Goal: Entertainment & Leisure: Consume media (video, audio)

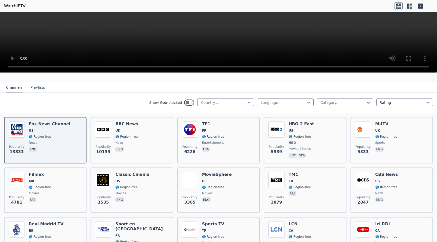
scroll to position [30, 0]
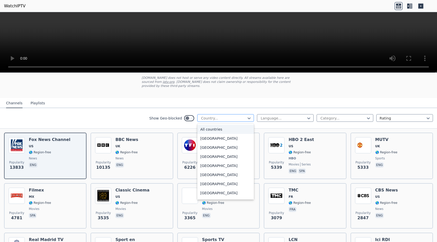
click at [235, 118] on div at bounding box center [224, 118] width 46 height 5
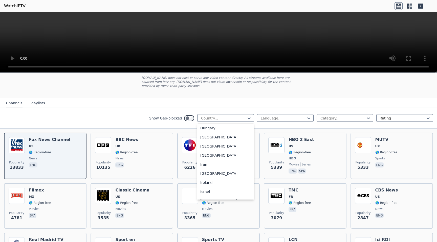
scroll to position [766, 0]
click at [211, 151] on div "[GEOGRAPHIC_DATA]" at bounding box center [225, 146] width 57 height 9
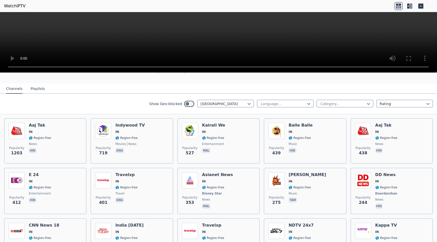
scroll to position [45, 0]
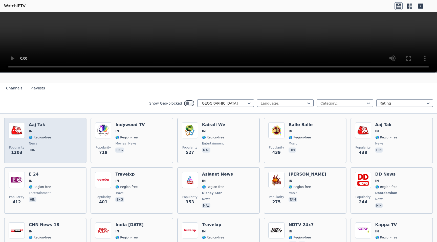
click at [50, 135] on div "Popularity 1203 Aaj Tak IN 🌎 Region-free news hin" at bounding box center [45, 140] width 73 height 36
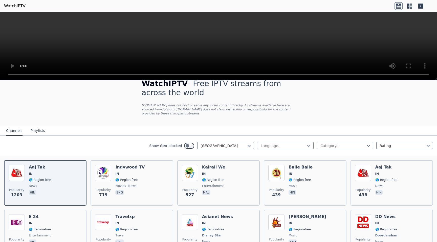
scroll to position [10, 0]
click at [290, 145] on div at bounding box center [283, 145] width 46 height 5
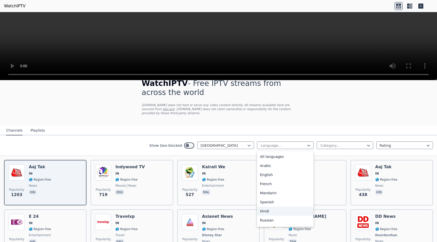
click at [273, 211] on div "Hindi" at bounding box center [285, 211] width 57 height 9
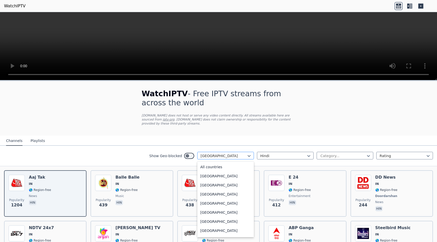
scroll to position [725, 0]
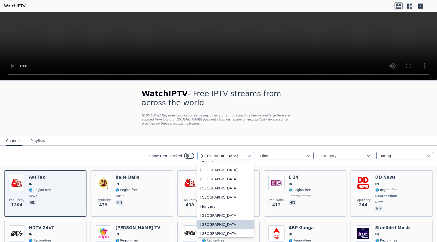
click at [225, 156] on div at bounding box center [224, 155] width 46 height 5
click at [227, 216] on div "[GEOGRAPHIC_DATA]" at bounding box center [225, 217] width 57 height 9
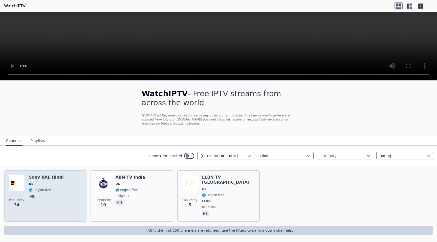
click at [56, 191] on span "🌎 Region-free" at bounding box center [46, 190] width 35 height 4
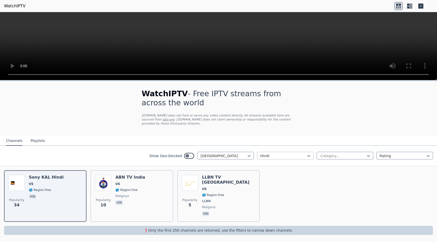
click at [299, 156] on div at bounding box center [283, 155] width 46 height 5
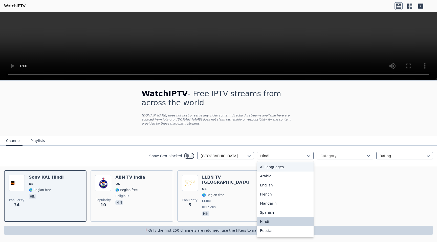
click at [290, 167] on div "All languages" at bounding box center [285, 167] width 57 height 9
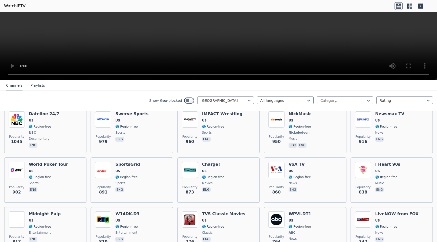
scroll to position [214, 0]
click at [352, 99] on div at bounding box center [343, 100] width 46 height 5
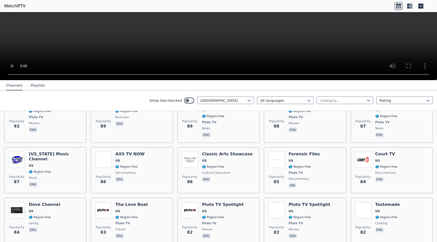
scroll to position [2469, 0]
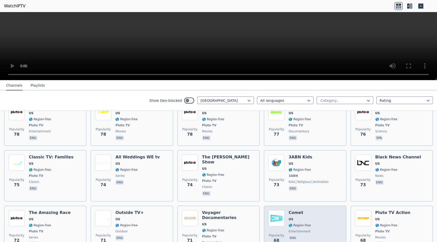
click at [322, 210] on div "Popularity 68 Comet US 🌎 Region-free entertainment eng" at bounding box center [304, 231] width 73 height 42
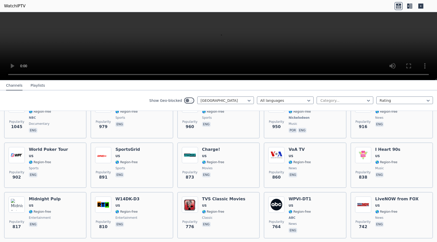
scroll to position [226, 0]
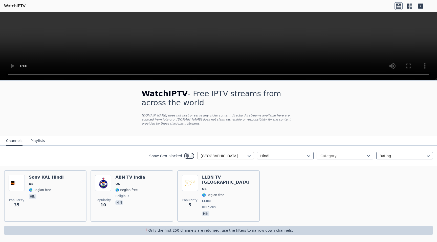
click at [242, 155] on div at bounding box center [224, 155] width 46 height 5
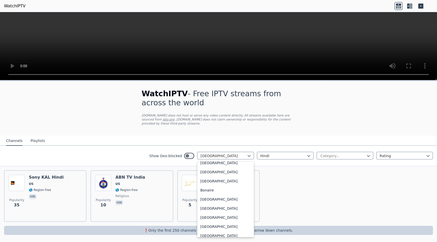
scroll to position [183, 0]
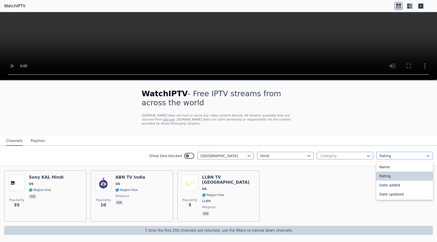
click at [391, 155] on div at bounding box center [403, 155] width 46 height 5
click at [285, 119] on p "[DOMAIN_NAME] does not host or serve any video content directly. All streams av…" at bounding box center [219, 120] width 154 height 12
click at [14, 4] on link "WatchIPTV" at bounding box center [14, 6] width 21 height 6
click at [397, 4] on icon at bounding box center [398, 5] width 5 height 2
click at [410, 8] on icon at bounding box center [411, 6] width 3 height 5
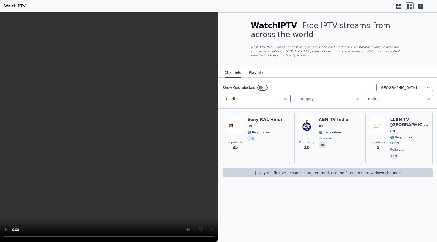
click at [422, 6] on icon at bounding box center [420, 6] width 5 height 5
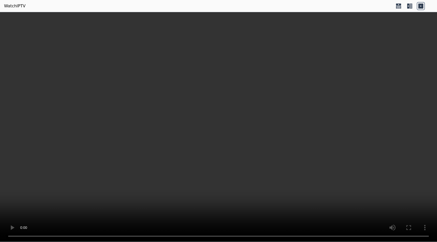
click at [422, 6] on icon at bounding box center [420, 6] width 5 height 5
click at [400, 6] on icon at bounding box center [398, 6] width 8 height 8
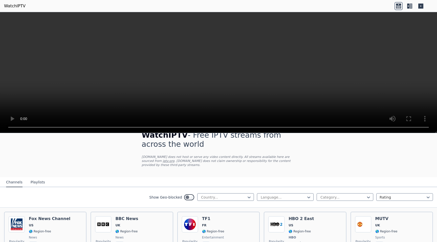
scroll to position [13, 0]
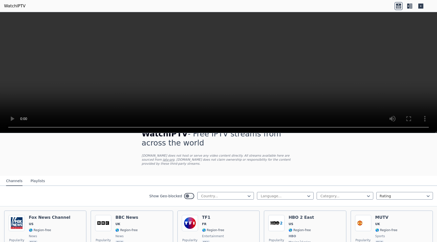
click at [163, 159] on link "iptv-org" at bounding box center [169, 160] width 12 height 4
